Goal: Task Accomplishment & Management: Use online tool/utility

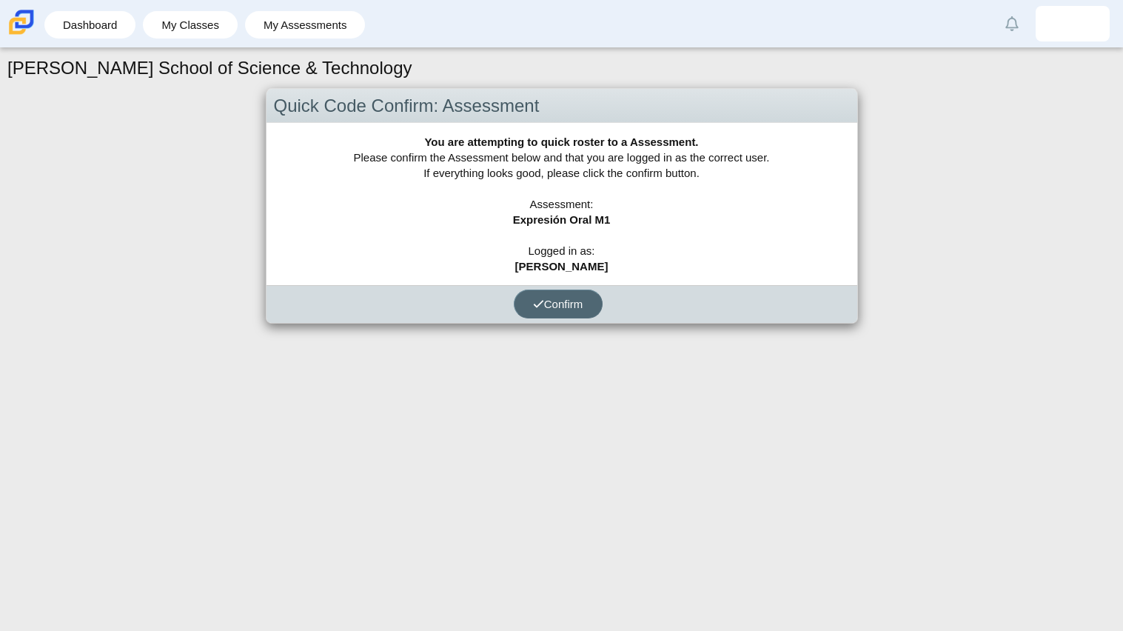
click at [574, 298] on span "Confirm" at bounding box center [558, 304] width 50 height 13
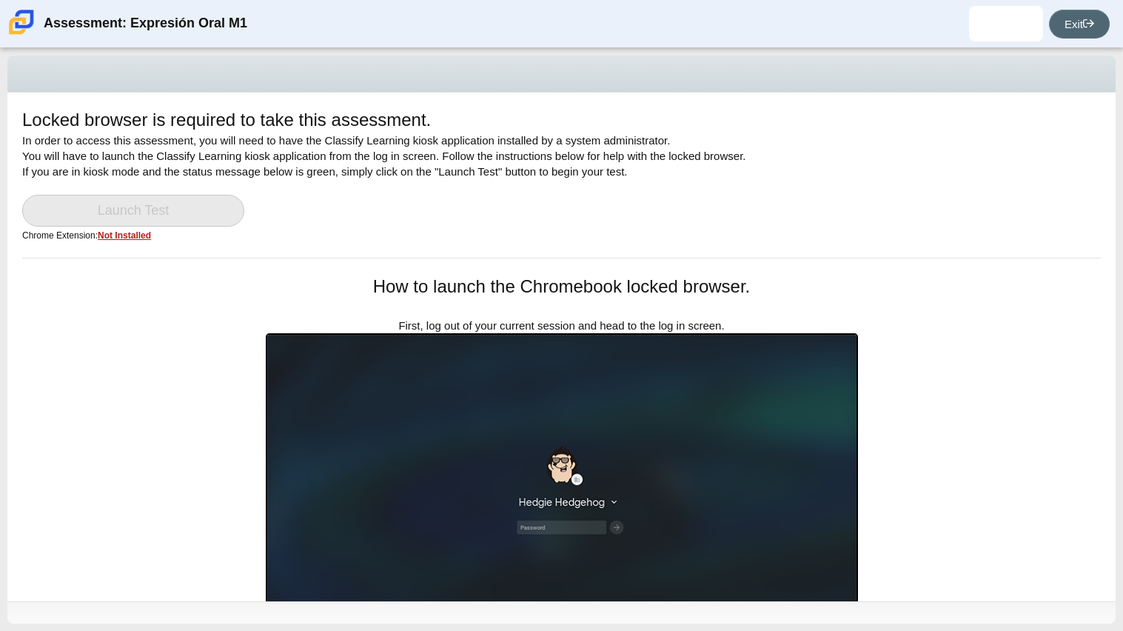
click at [1092, 30] on link "Exit" at bounding box center [1079, 24] width 61 height 29
click at [130, 235] on u "Not Installed" at bounding box center [124, 235] width 53 height 10
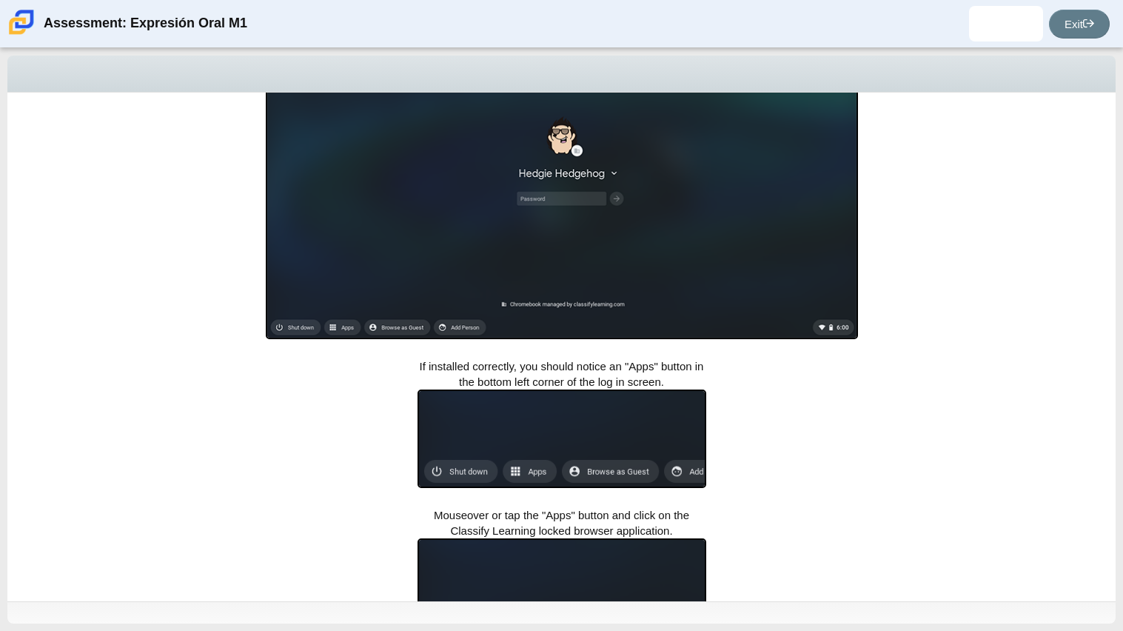
scroll to position [383, 0]
